Goal: Book appointment/travel/reservation

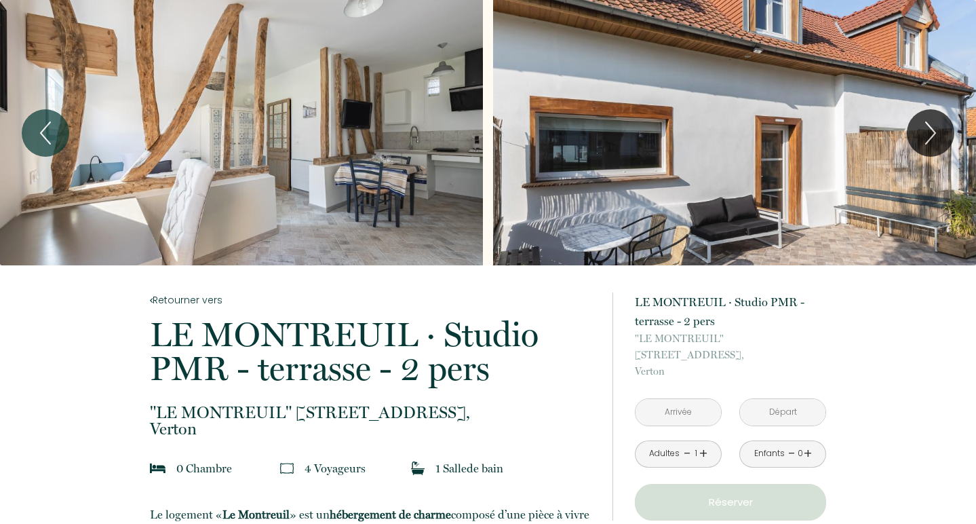
click at [294, 134] on div "Slideshow" at bounding box center [241, 132] width 483 height 265
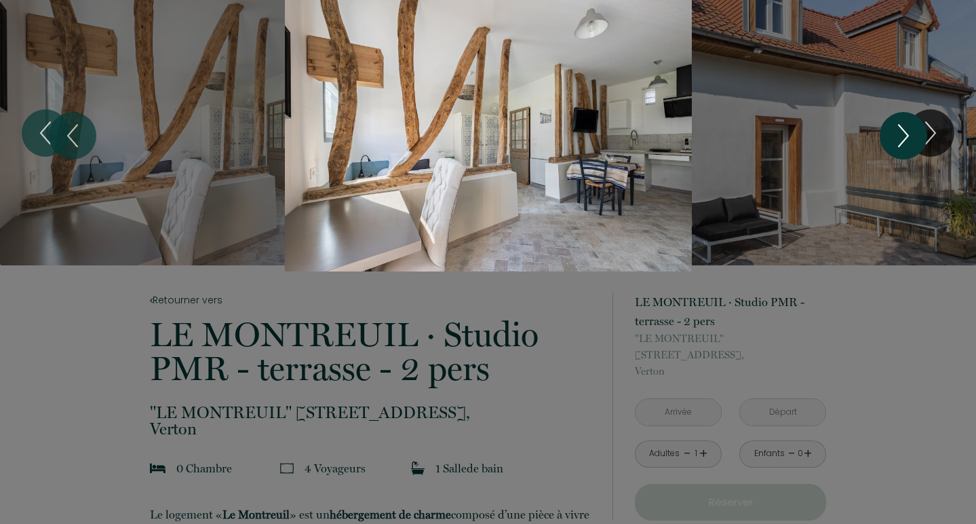
click at [923, 125] on button "Next" at bounding box center [903, 135] width 47 height 47
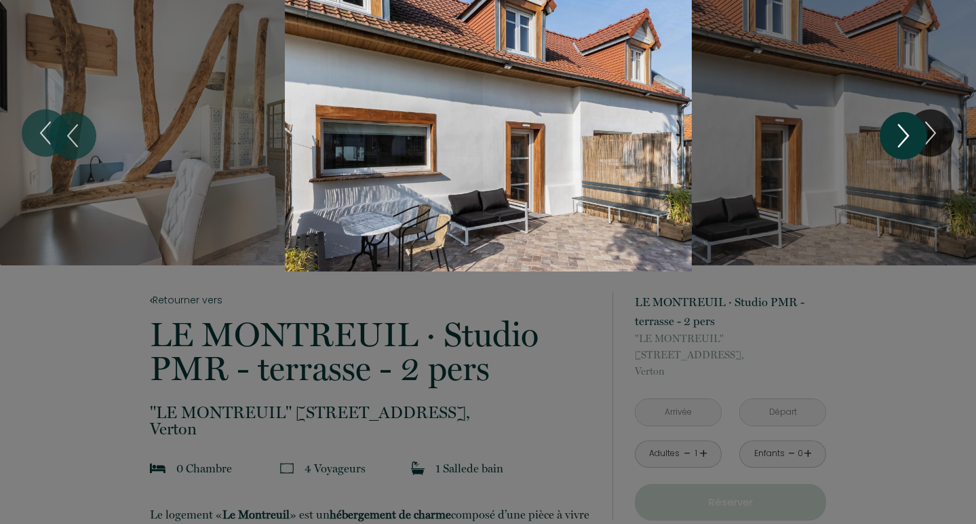
click at [913, 139] on icon "Next" at bounding box center [903, 135] width 28 height 41
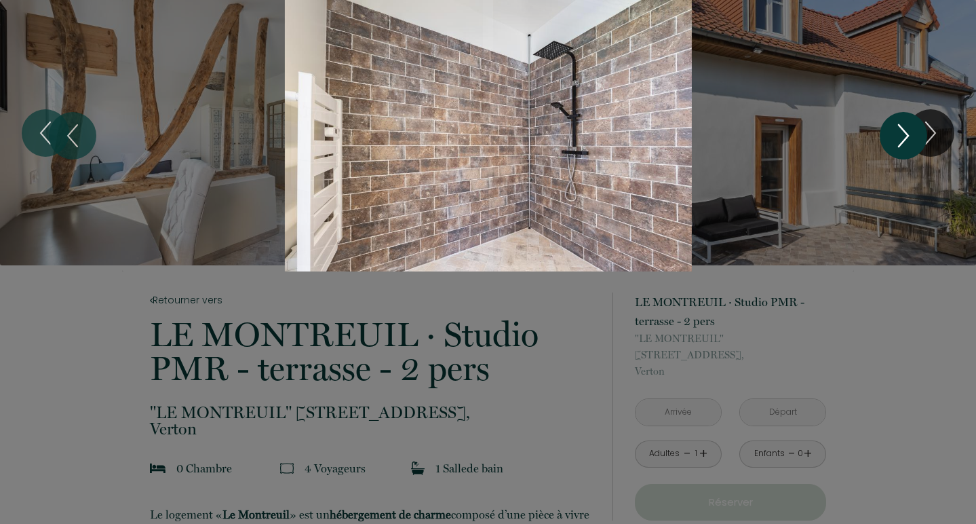
click at [913, 139] on icon "Next" at bounding box center [903, 135] width 28 height 41
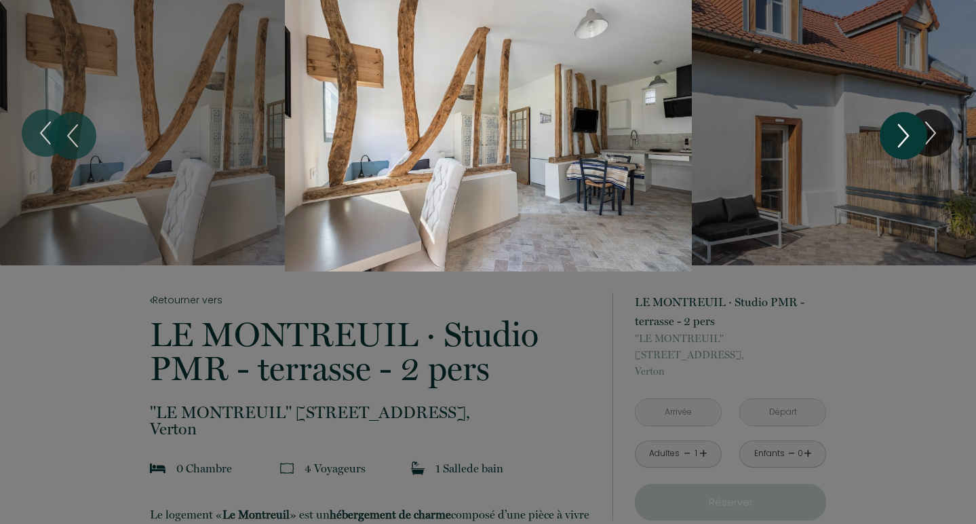
click at [913, 139] on icon "Next" at bounding box center [903, 135] width 28 height 41
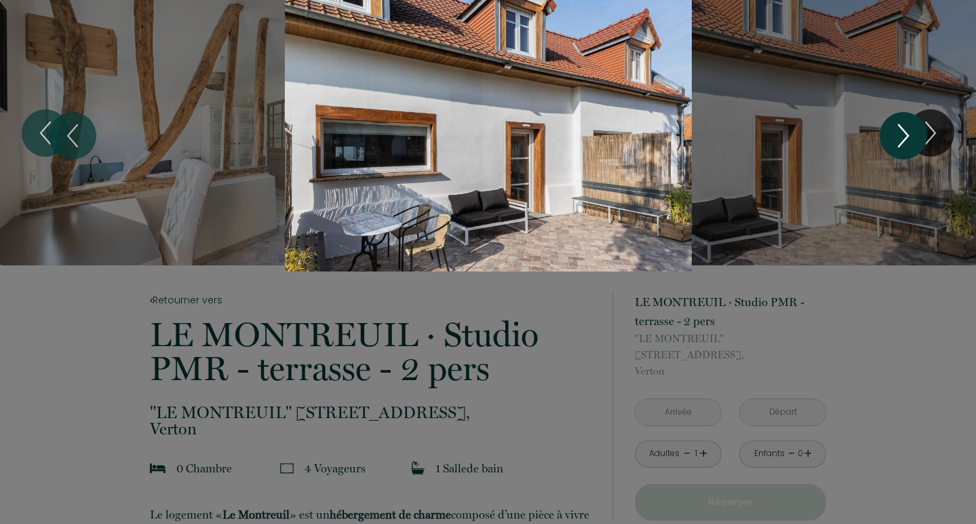
click at [913, 139] on icon "Next" at bounding box center [903, 135] width 28 height 41
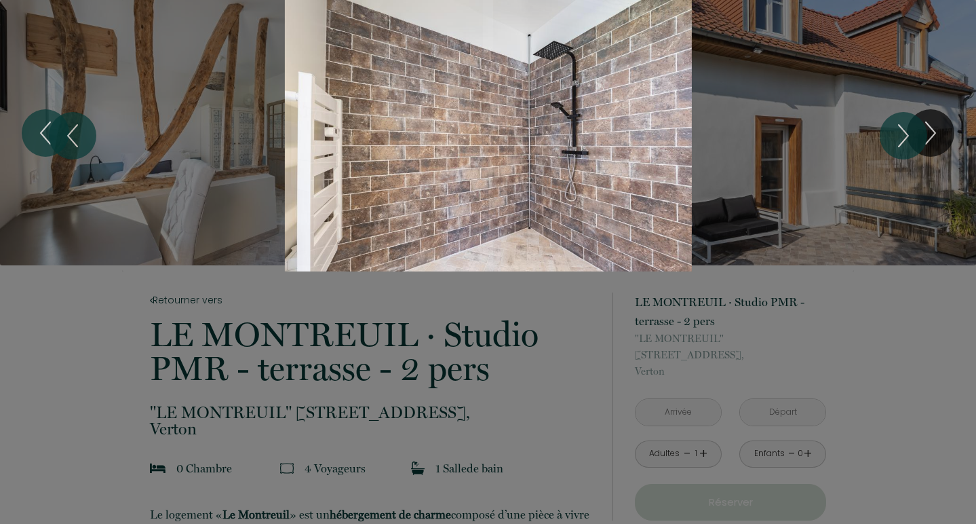
click at [944, 134] on div "1 2 3" at bounding box center [488, 135] width 976 height 271
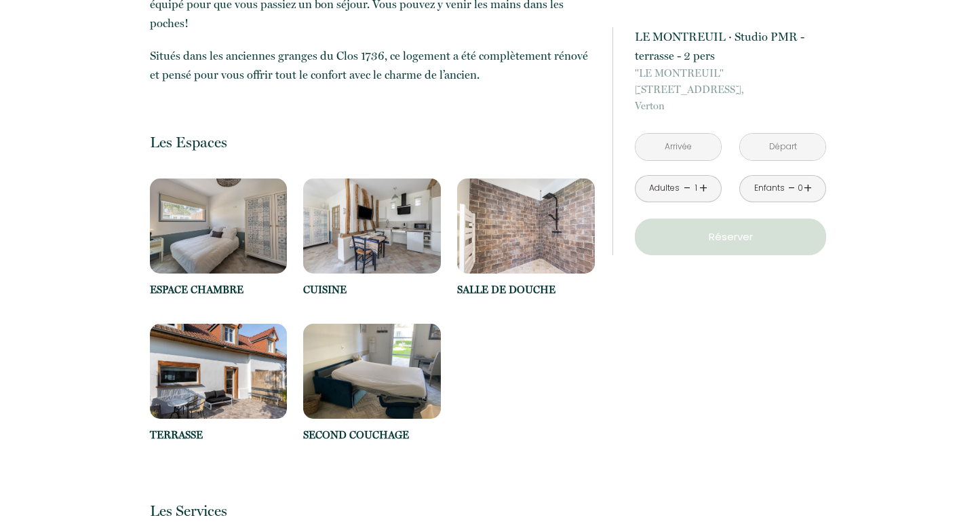
scroll to position [644, 0]
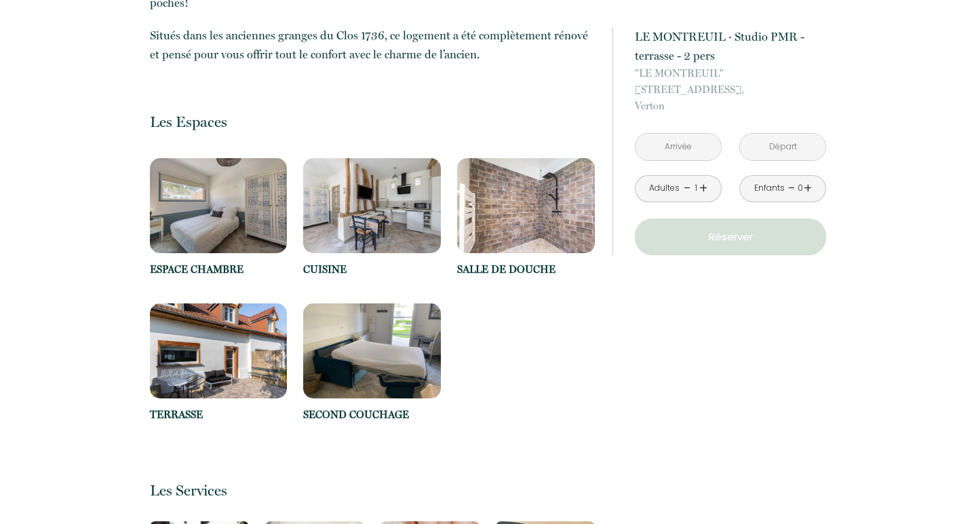
click at [221, 209] on img at bounding box center [219, 205] width 138 height 95
click at [233, 241] on img at bounding box center [219, 205] width 138 height 95
click at [216, 266] on p "ESPACE CHAMBRE" at bounding box center [219, 269] width 138 height 16
click at [212, 201] on img at bounding box center [219, 205] width 138 height 95
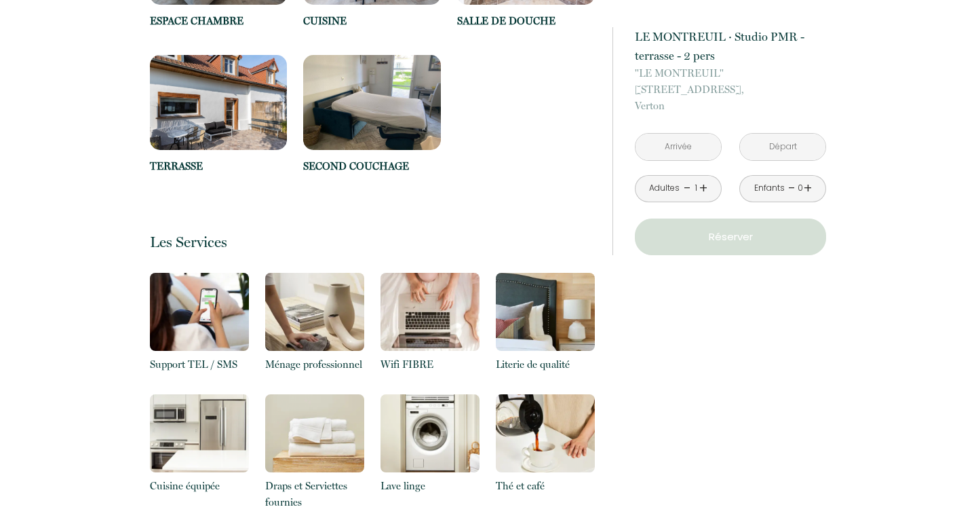
scroll to position [895, 0]
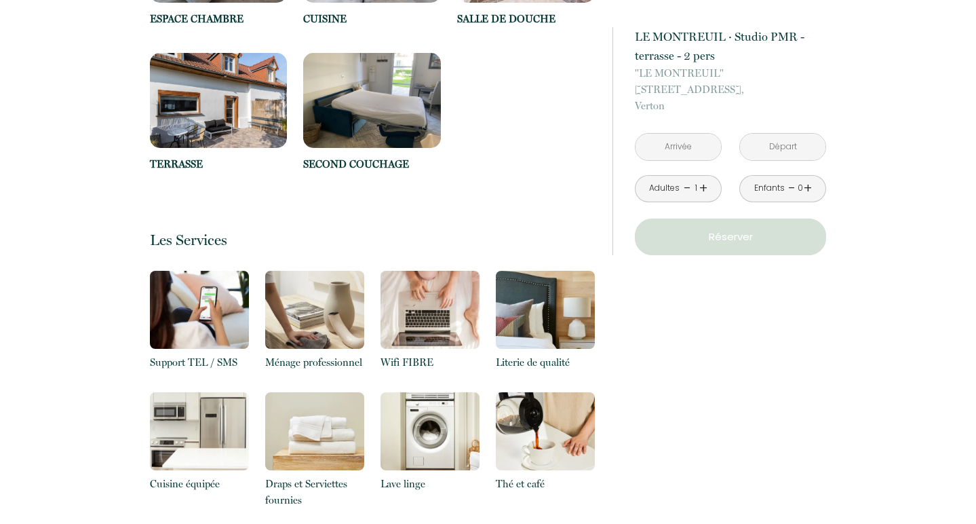
click at [210, 130] on img at bounding box center [219, 100] width 138 height 95
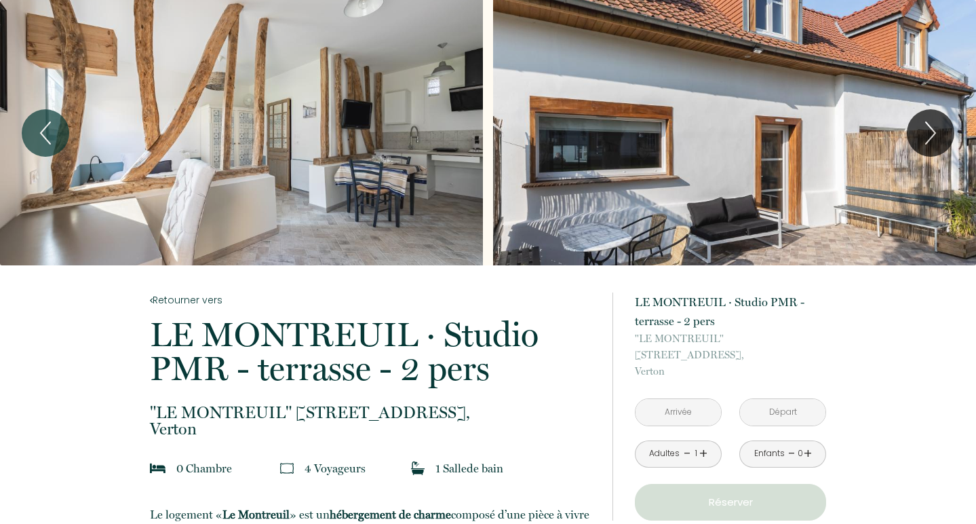
scroll to position [0, 0]
click at [321, 248] on div "Slideshow" at bounding box center [241, 132] width 483 height 265
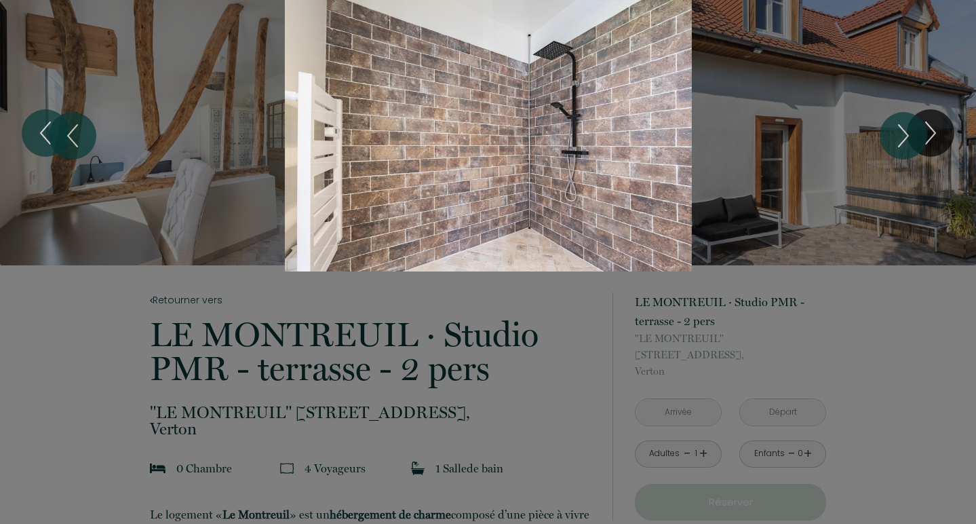
click at [935, 134] on div "1 2 3" at bounding box center [488, 135] width 976 height 271
